Goal: Use online tool/utility: Utilize a website feature to perform a specific function

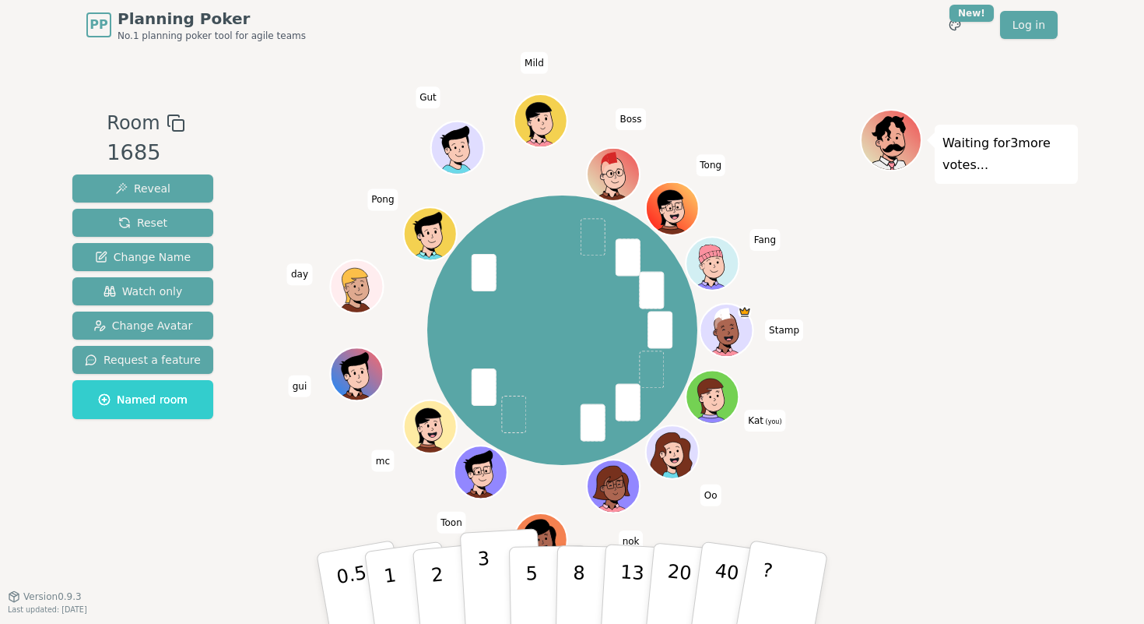
click at [475, 573] on button "3" at bounding box center [502, 588] width 85 height 121
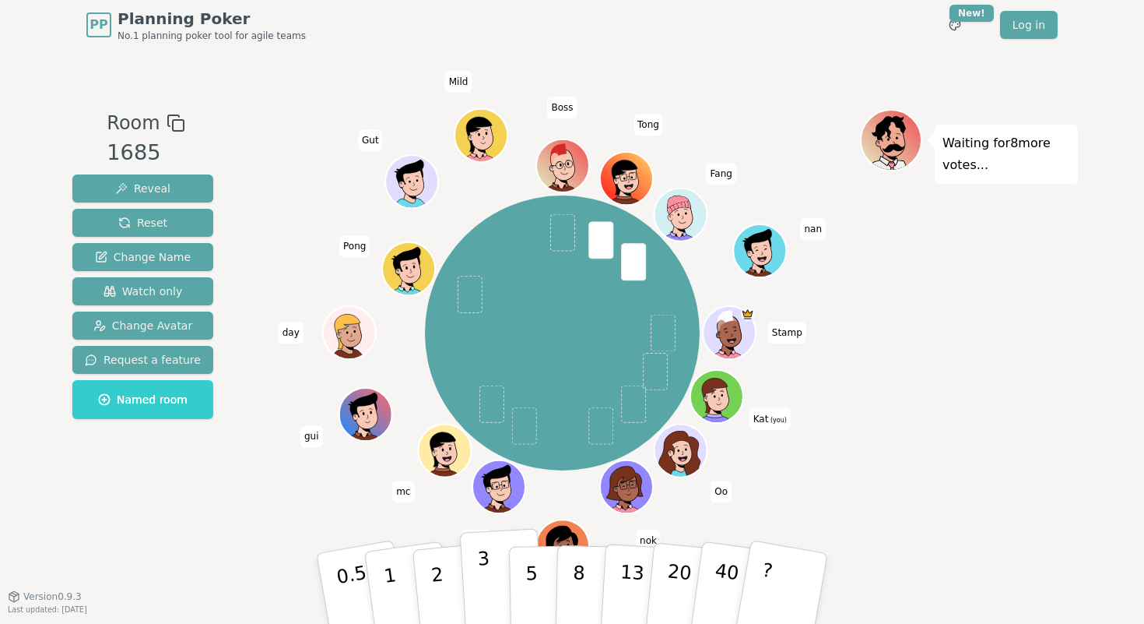
click at [483, 578] on p "3" at bounding box center [485, 589] width 17 height 85
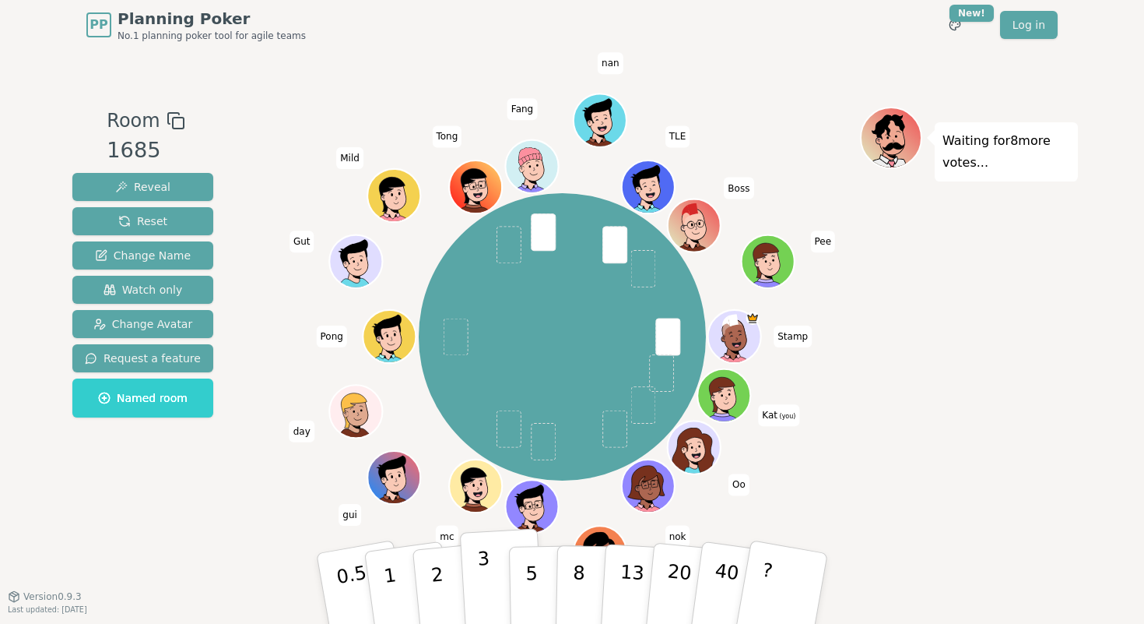
click at [477, 572] on button "3" at bounding box center [502, 588] width 85 height 121
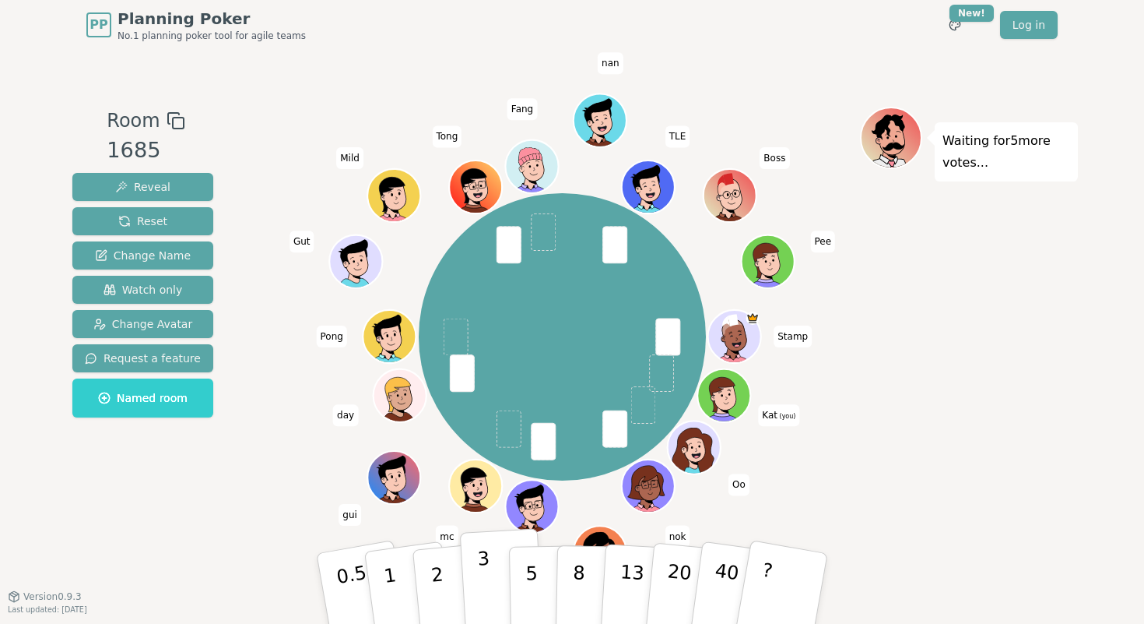
click at [487, 583] on p "3" at bounding box center [485, 589] width 17 height 85
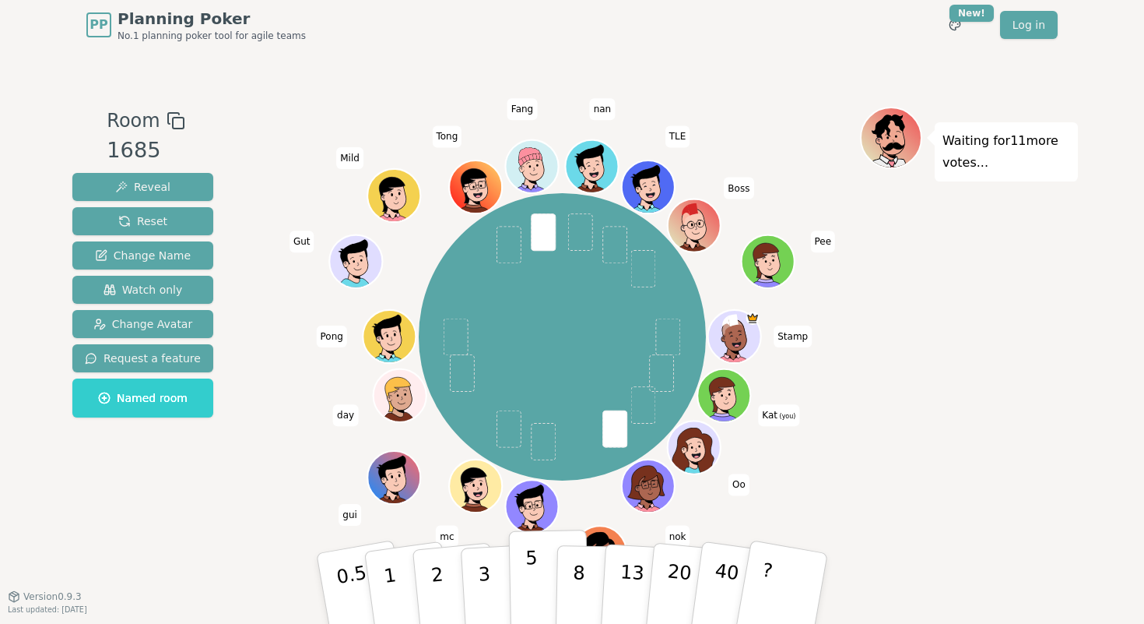
click at [528, 575] on p "5" at bounding box center [532, 589] width 13 height 84
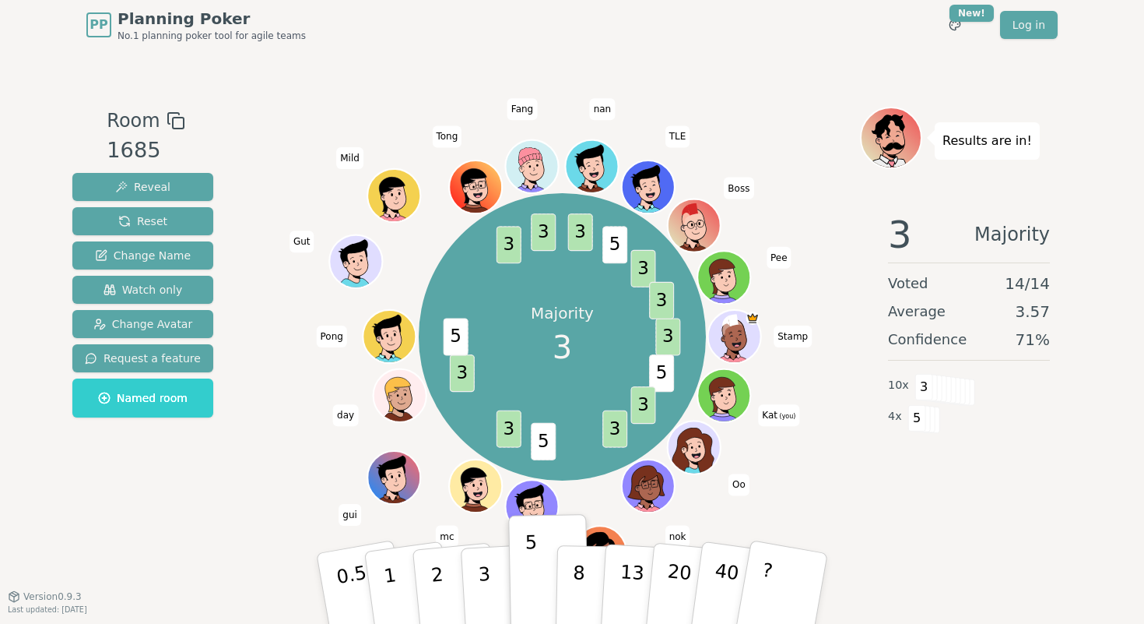
click at [1016, 529] on div "Results are in! 3 Majority Voted 14 / 14 Average 3.57 Confidence 71 % 10 x 3 4 …" at bounding box center [969, 323] width 218 height 432
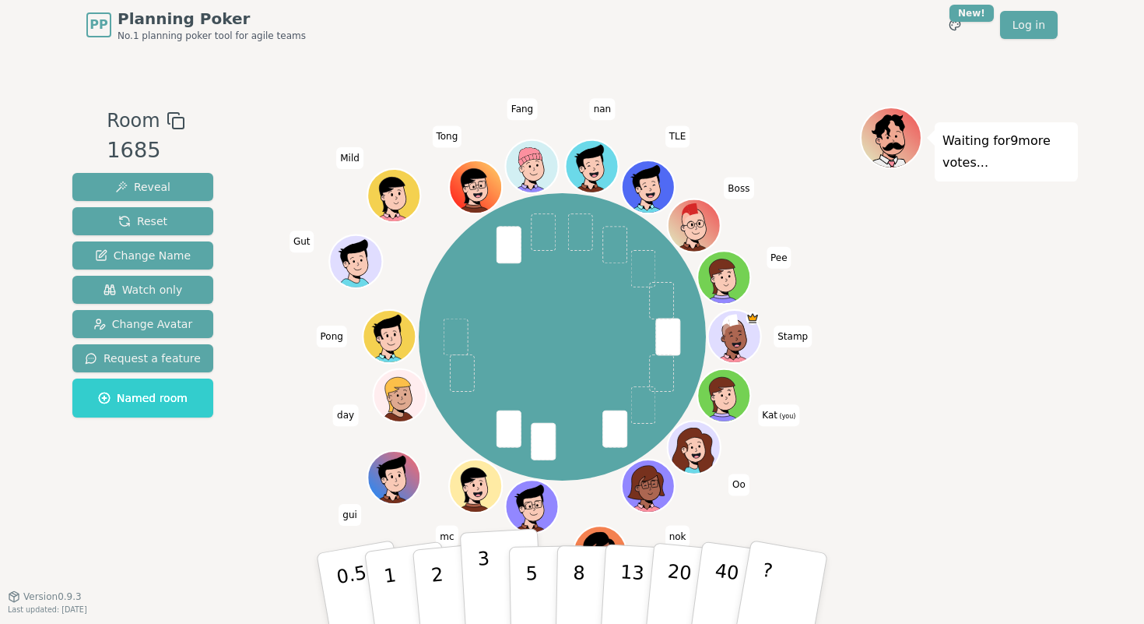
click at [490, 585] on button "3" at bounding box center [502, 588] width 85 height 121
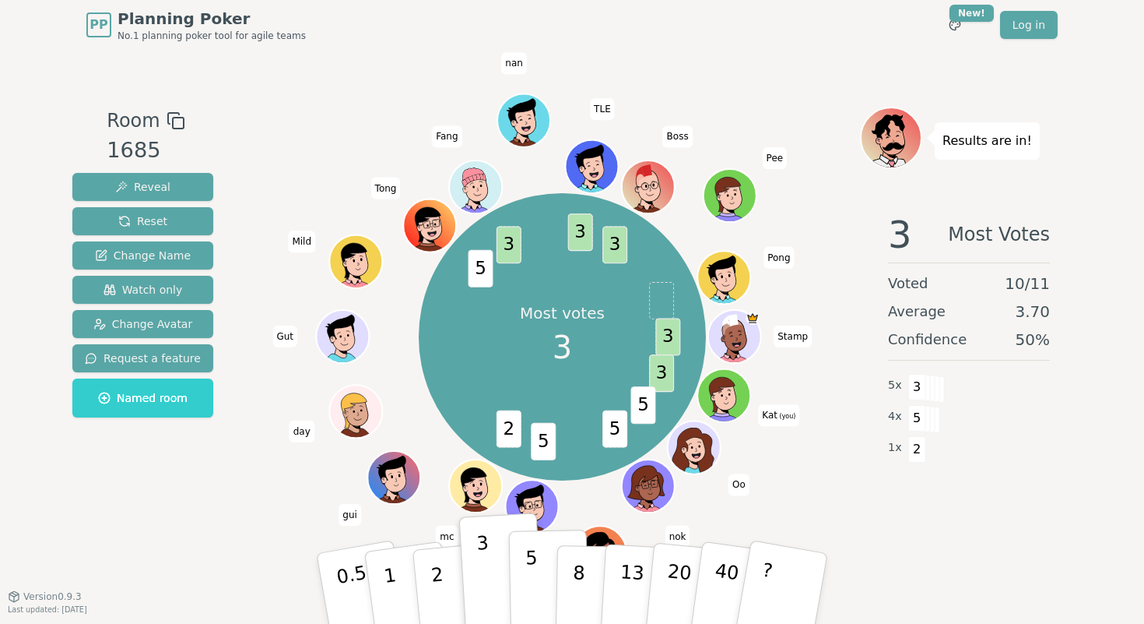
click at [538, 582] on button "5" at bounding box center [549, 588] width 80 height 118
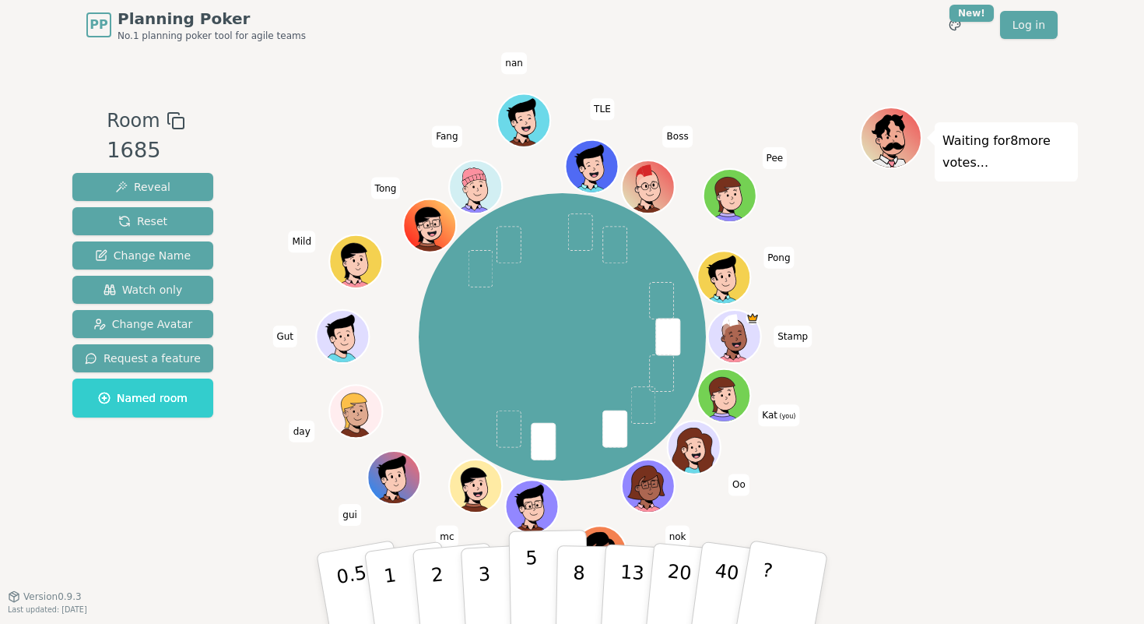
click at [537, 573] on button "5" at bounding box center [549, 588] width 80 height 118
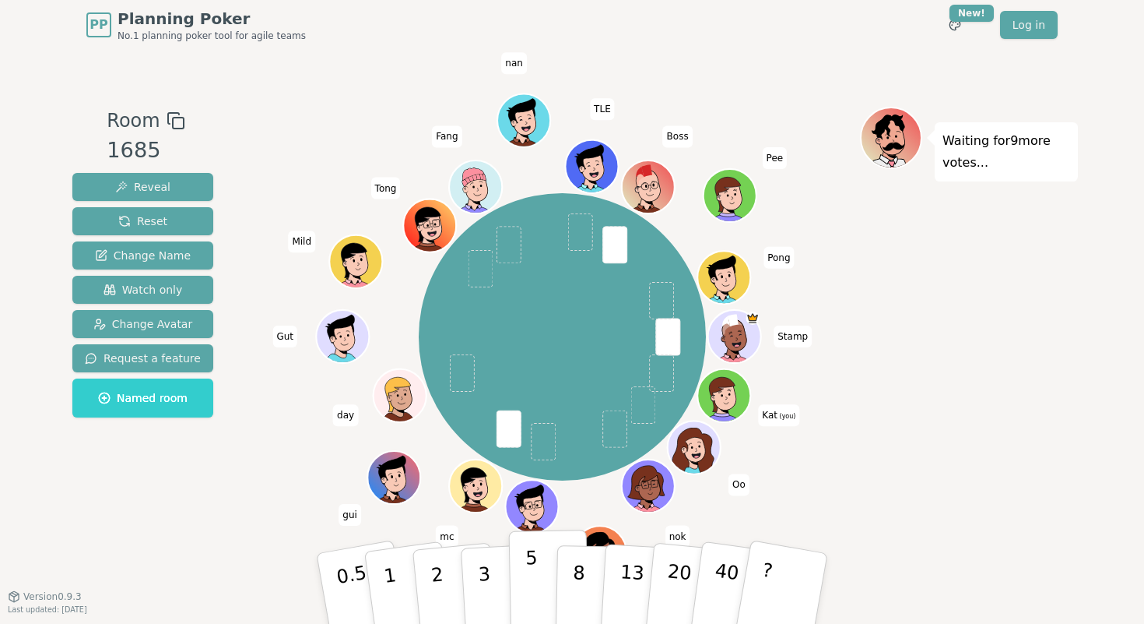
click at [536, 582] on p "5" at bounding box center [532, 589] width 13 height 84
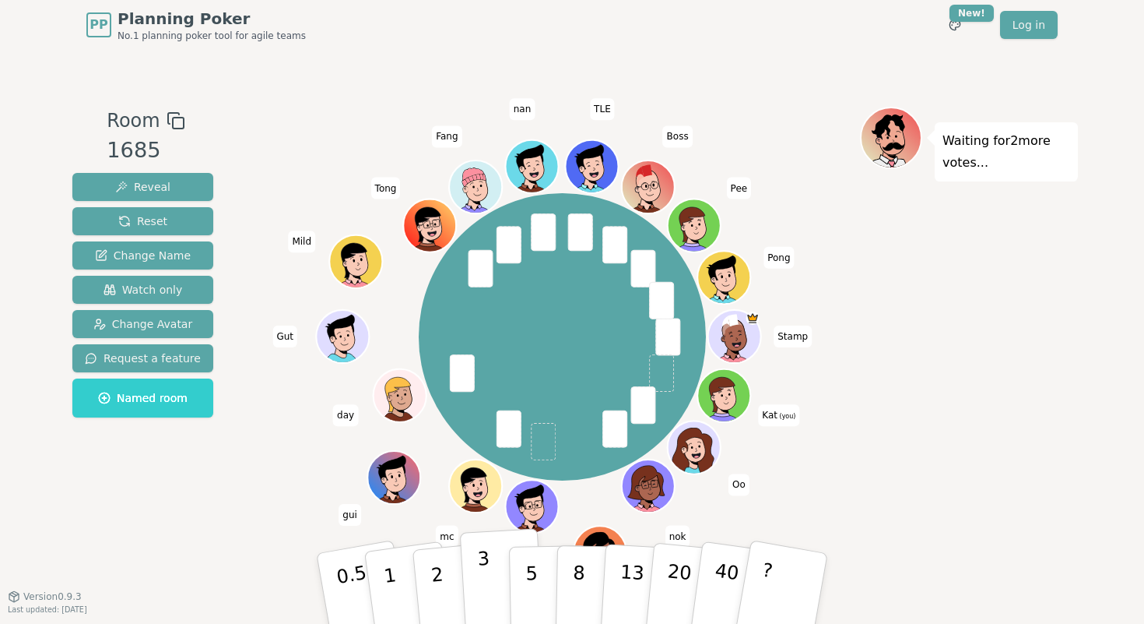
click at [488, 589] on p "3" at bounding box center [485, 589] width 17 height 85
